Goal: Transaction & Acquisition: Purchase product/service

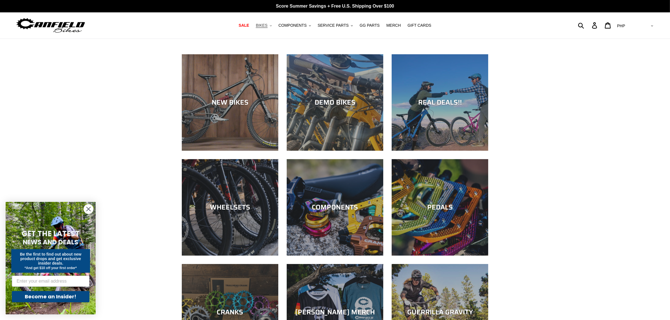
click at [265, 27] on span "BIKES" at bounding box center [262, 25] width 12 height 5
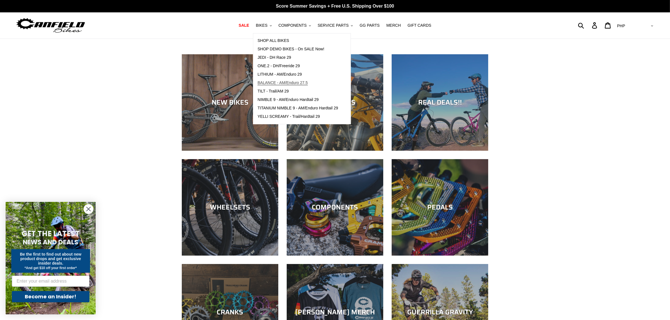
click at [281, 82] on span "BALANCE - AM/Enduro 27.5" at bounding box center [282, 82] width 50 height 5
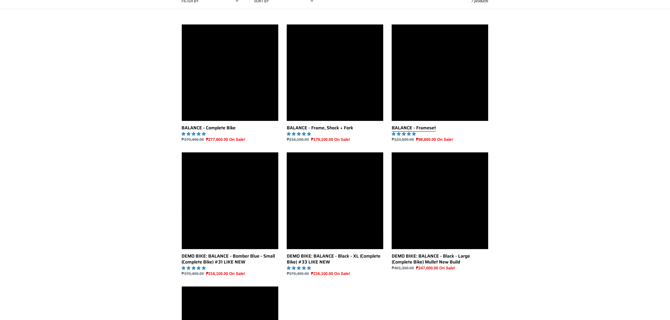
scroll to position [141, 0]
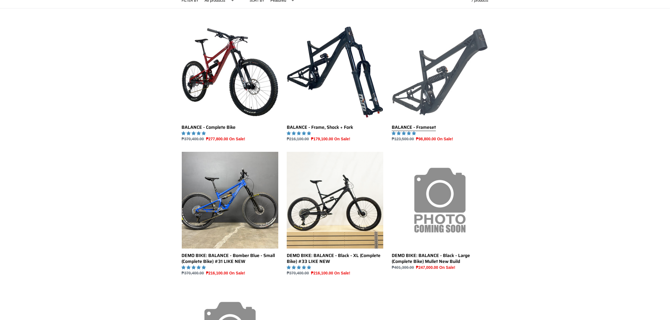
click at [449, 142] on link "BALANCE - Frameset" at bounding box center [440, 83] width 97 height 118
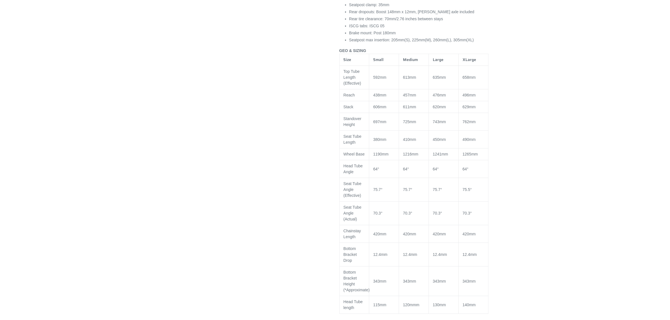
scroll to position [567, 0]
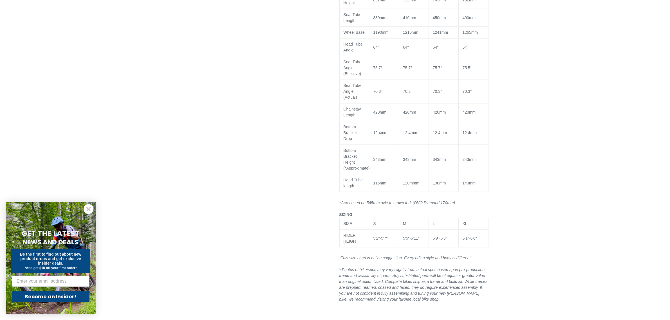
select select "highest-rating"
